Goal: Transaction & Acquisition: Purchase product/service

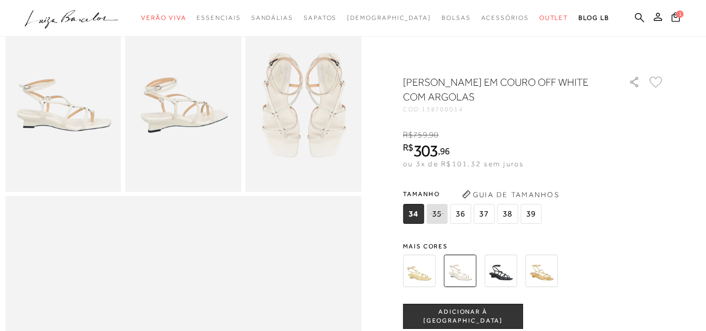
scroll to position [324, 0]
click at [464, 213] on span "36" at bounding box center [460, 214] width 21 height 20
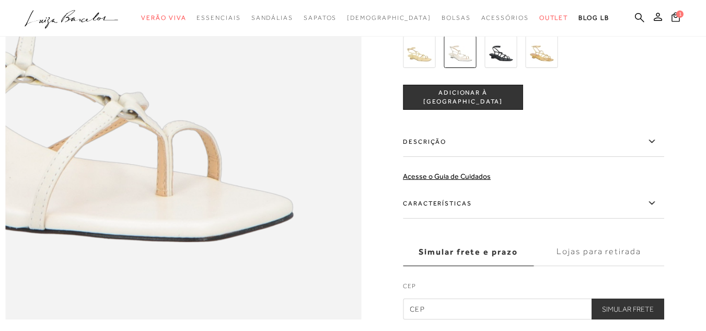
scroll to position [735, 0]
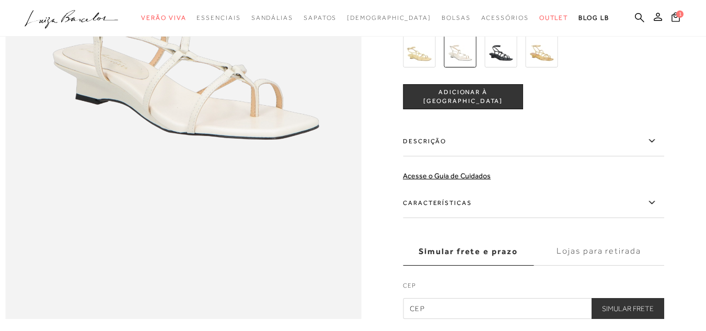
click at [652, 209] on icon at bounding box center [651, 202] width 13 height 13
click at [0, 0] on input "Características" at bounding box center [0, 0] width 0 height 0
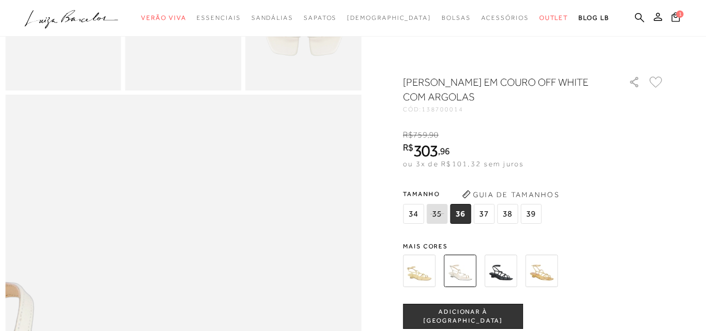
scroll to position [424, 0]
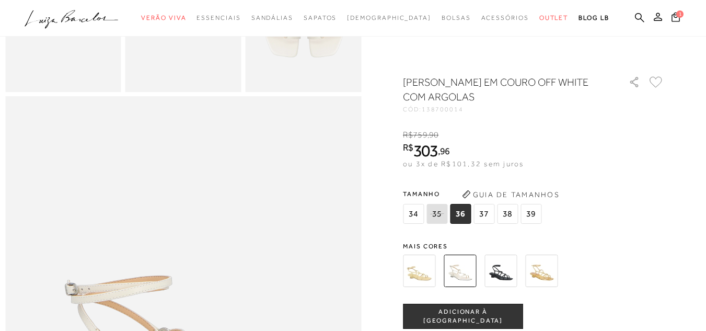
click at [129, 60] on img at bounding box center [183, 6] width 116 height 174
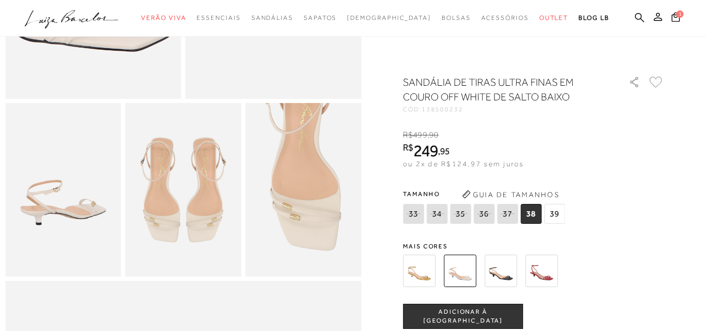
scroll to position [248, 0]
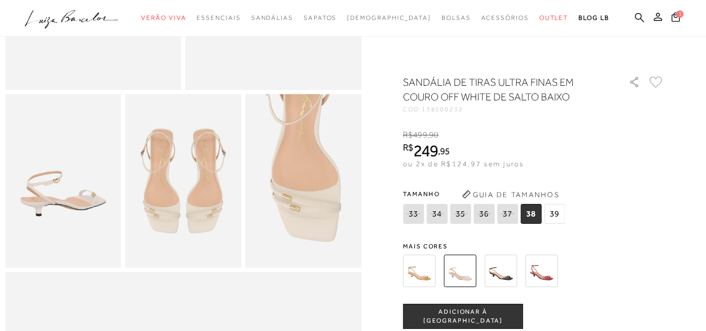
click at [540, 273] on img at bounding box center [541, 270] width 32 height 32
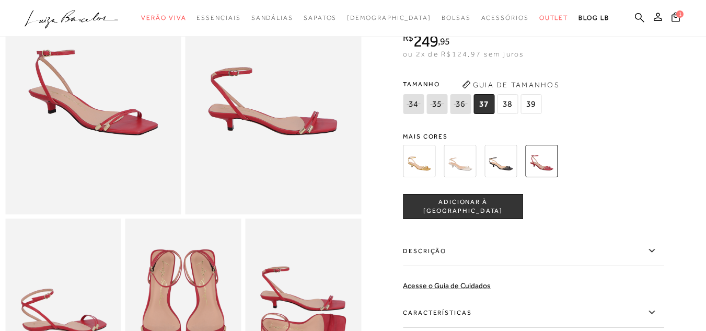
scroll to position [123, 0]
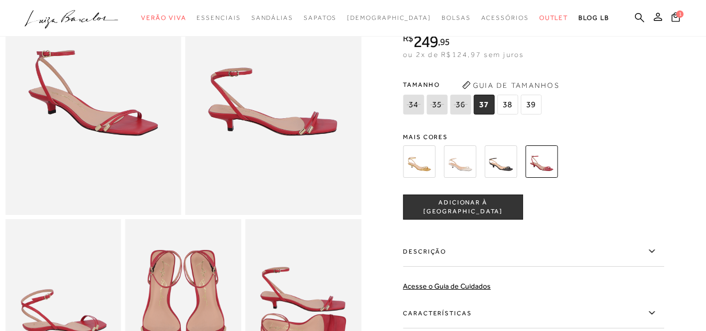
click at [504, 166] on img at bounding box center [500, 161] width 32 height 32
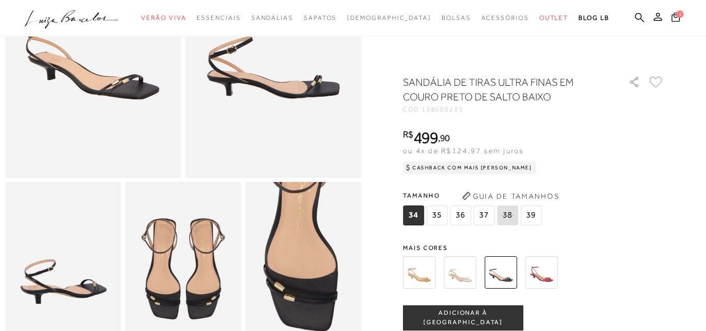
scroll to position [160, 0]
click at [510, 197] on button "Guia de Tamanhos" at bounding box center [510, 196] width 104 height 17
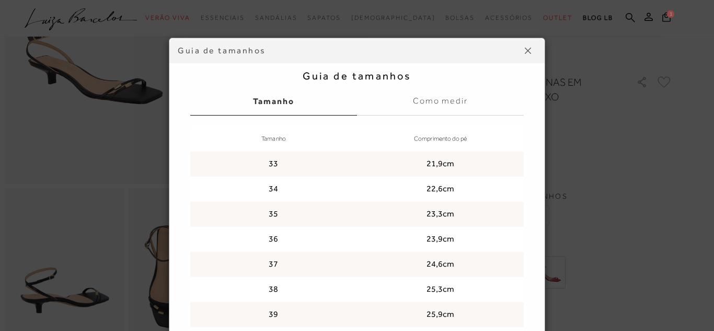
click at [525, 50] on img at bounding box center [528, 51] width 6 height 6
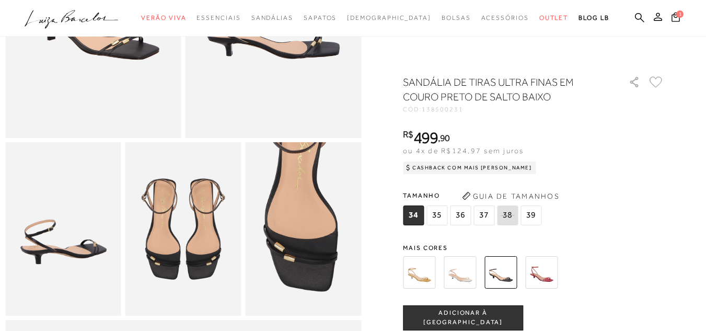
scroll to position [212, 0]
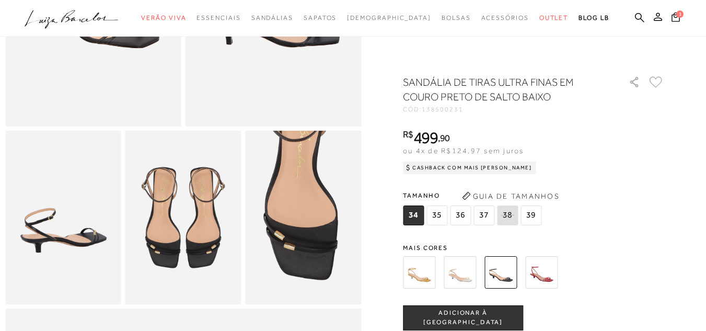
click at [460, 218] on span "36" at bounding box center [460, 215] width 21 height 20
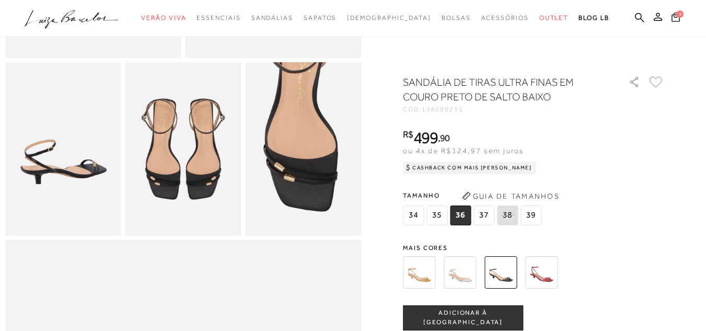
scroll to position [282, 0]
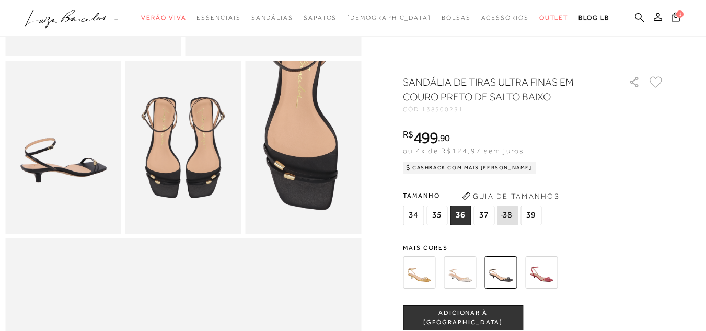
click at [447, 316] on span "ADICIONAR À [GEOGRAPHIC_DATA]" at bounding box center [462, 317] width 119 height 18
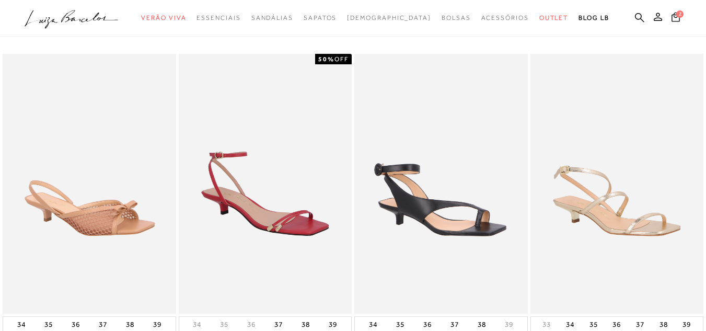
scroll to position [1177, 0]
click at [447, 213] on img at bounding box center [440, 183] width 173 height 260
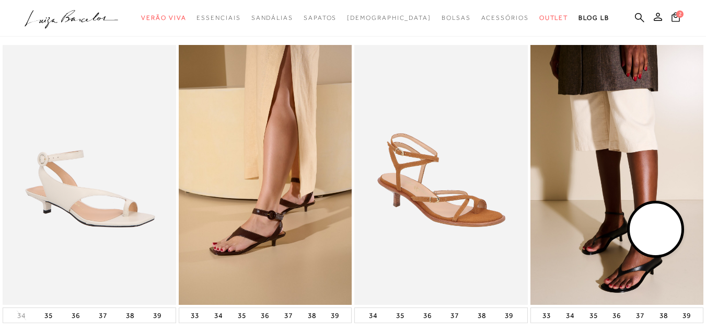
scroll to position [1185, 0]
click at [79, 220] on img at bounding box center [89, 174] width 173 height 260
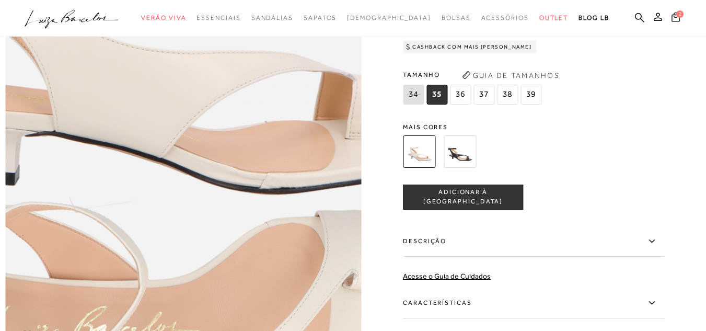
scroll to position [636, 0]
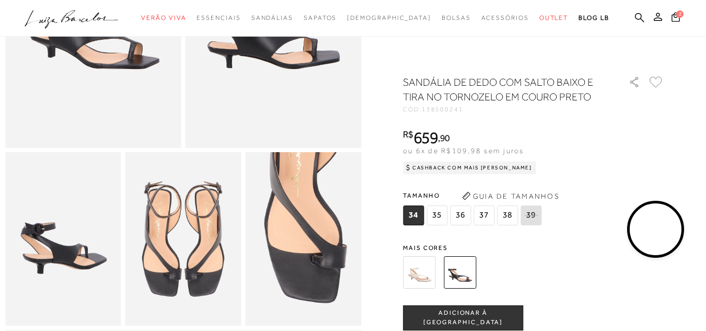
scroll to position [155, 0]
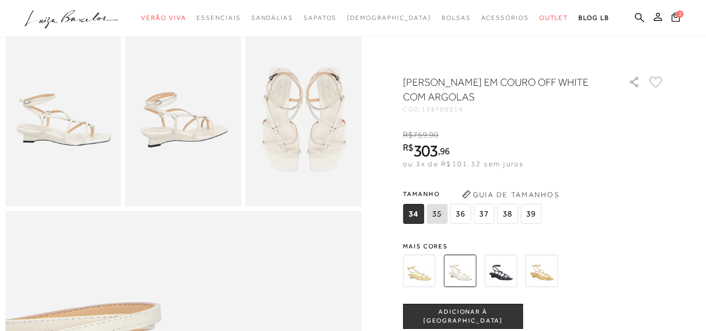
scroll to position [302, 0]
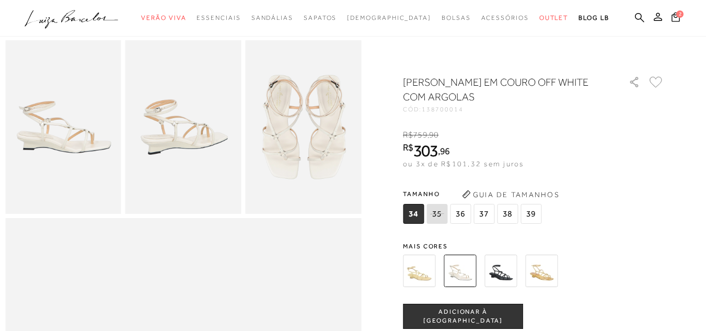
click at [503, 192] on button "Guia de Tamanhos" at bounding box center [510, 194] width 104 height 17
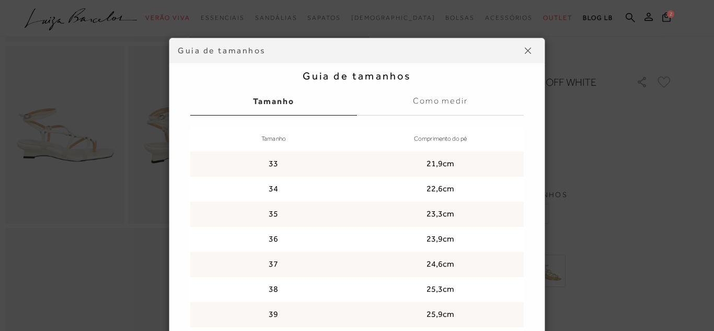
click at [525, 51] on img at bounding box center [528, 51] width 6 height 6
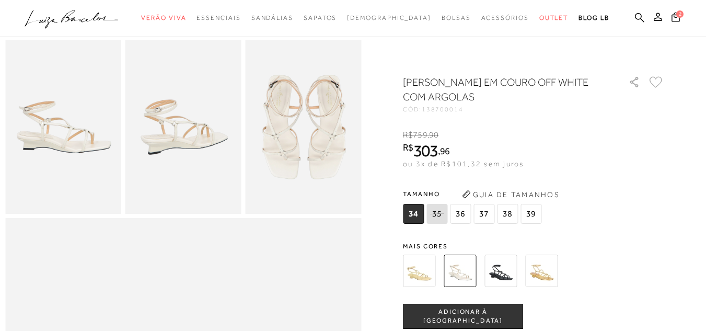
click at [463, 257] on img at bounding box center [460, 270] width 32 height 32
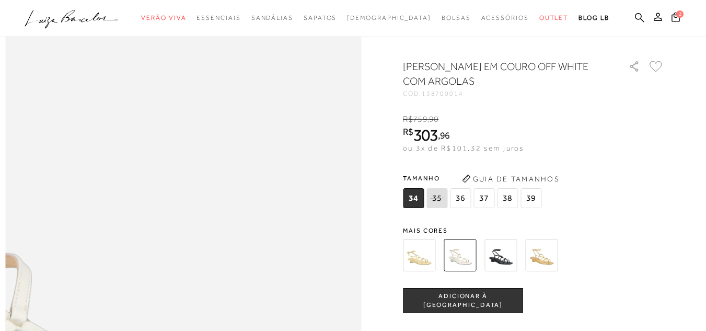
scroll to position [531, 0]
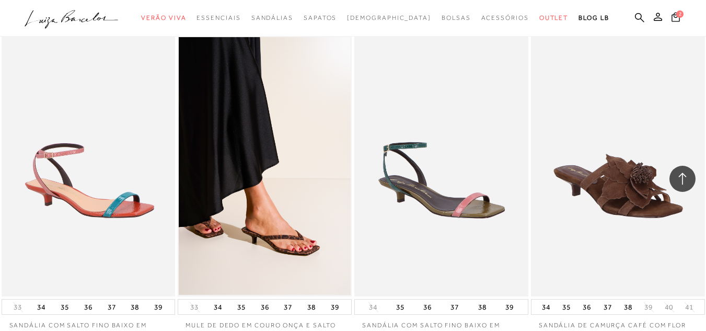
scroll to position [696, 0]
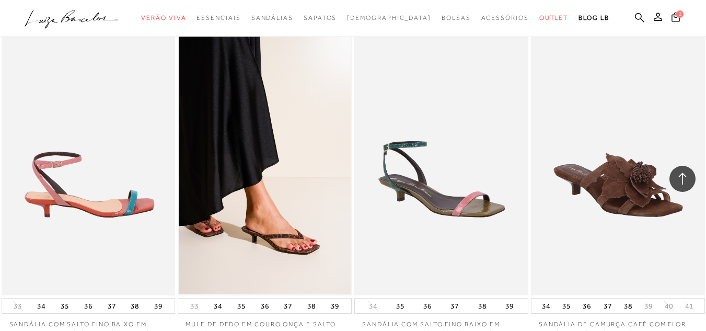
click at [113, 166] on img at bounding box center [89, 164] width 173 height 261
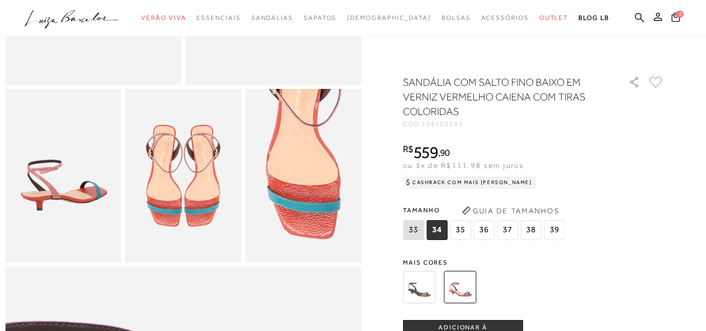
scroll to position [253, 0]
click at [426, 277] on img at bounding box center [419, 287] width 32 height 32
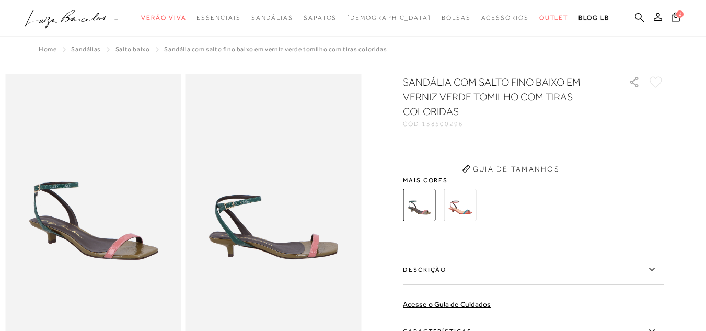
click at [426, 277] on label "Descrição" at bounding box center [533, 269] width 261 height 30
click at [0, 0] on input "Descrição" at bounding box center [0, 0] width 0 height 0
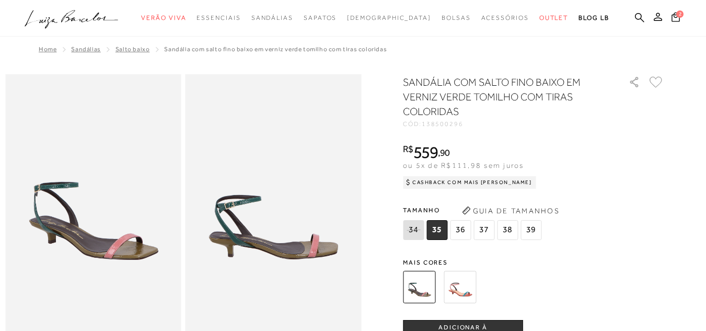
click at [467, 286] on img at bounding box center [460, 287] width 32 height 32
